Goal: Navigation & Orientation: Go to known website

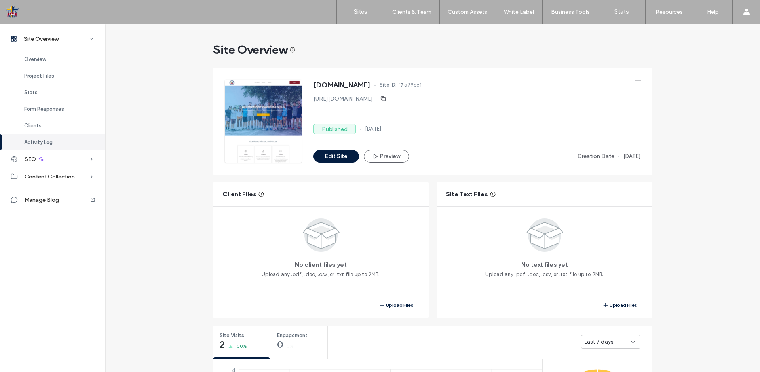
scroll to position [111, 0]
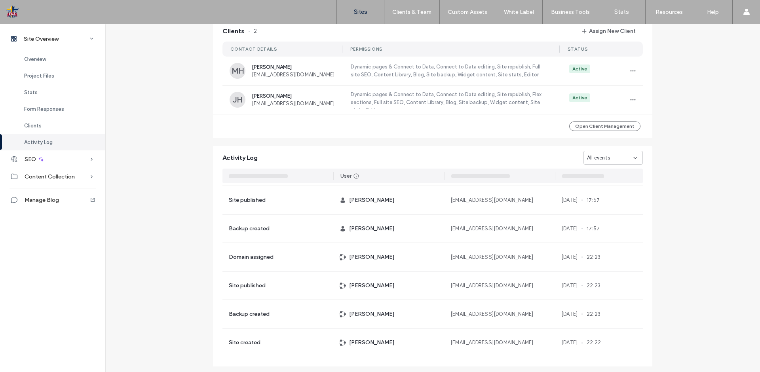
click at [359, 12] on label "Sites" at bounding box center [360, 11] width 13 height 7
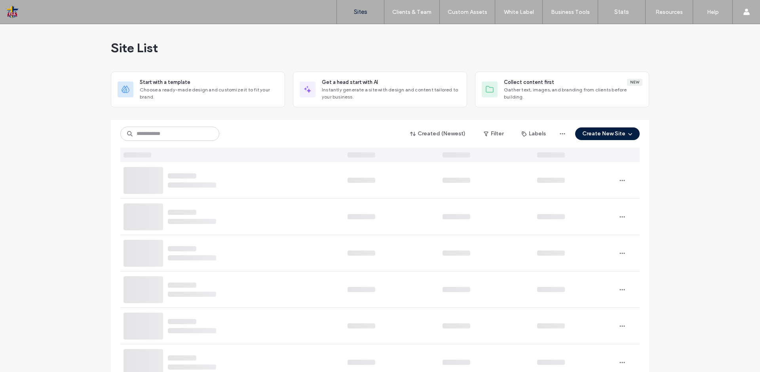
click at [355, 13] on label "Sites" at bounding box center [360, 11] width 13 height 7
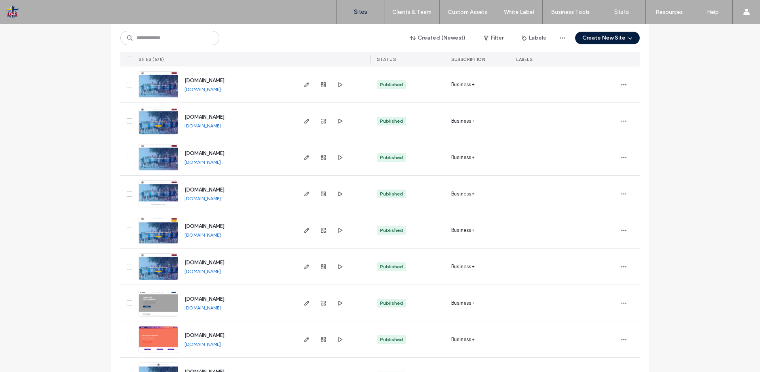
scroll to position [752, 0]
click at [199, 236] on link "[DOMAIN_NAME]" at bounding box center [202, 235] width 36 height 6
